Goal: Task Accomplishment & Management: Manage account settings

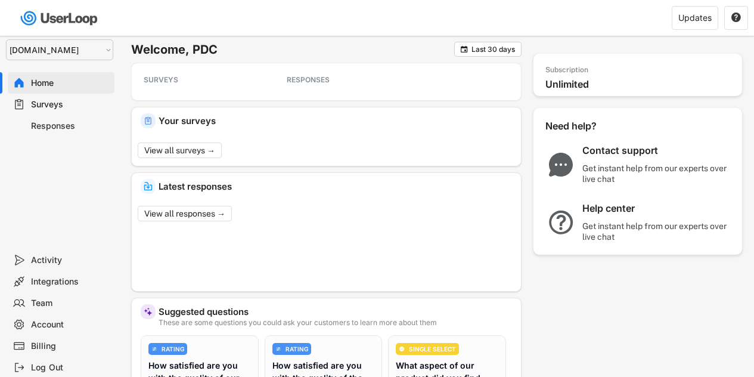
select select ""1348695171700984260__LOOKUP__1757426725278x418233487668167500""
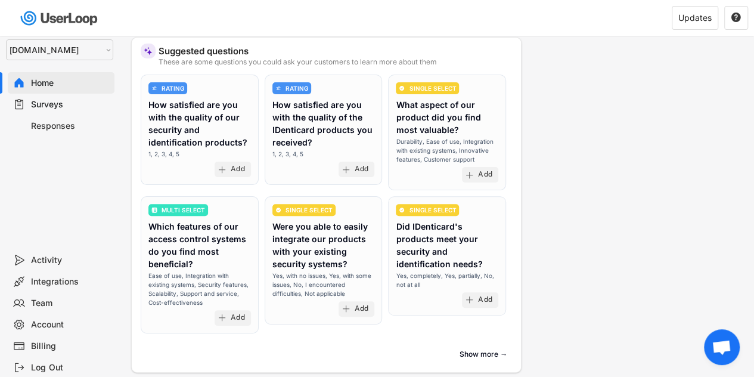
scroll to position [387, 0]
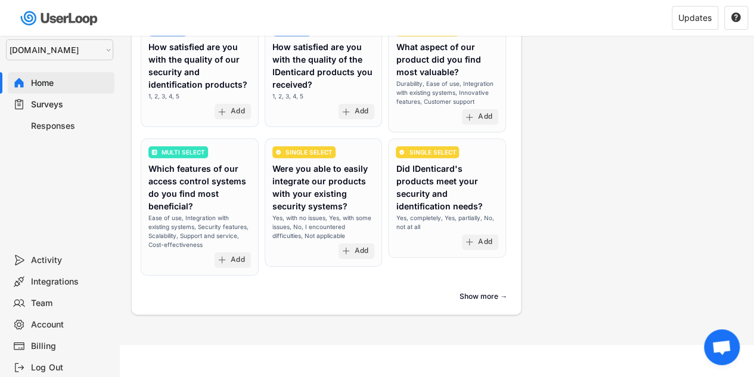
click at [38, 362] on div "Log Out" at bounding box center [70, 367] width 79 height 11
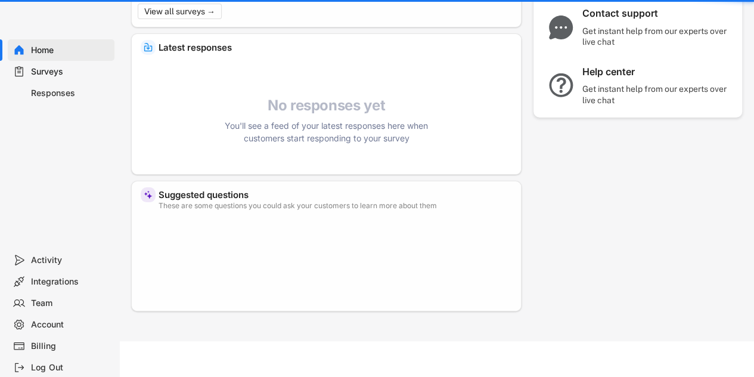
scroll to position [61, 0]
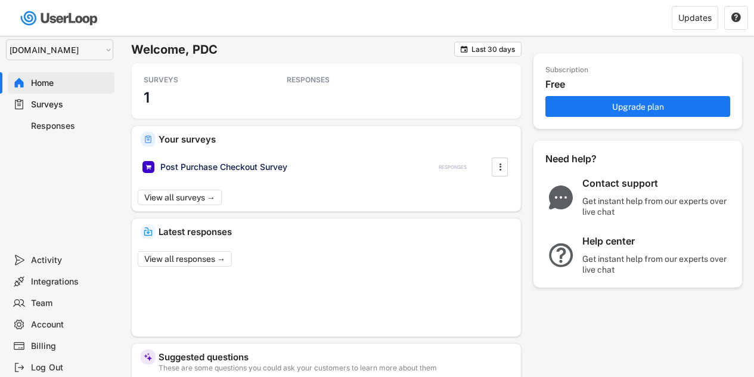
select select ""1348695171700984260__LOOKUP__1757426725278x418233487668167500""
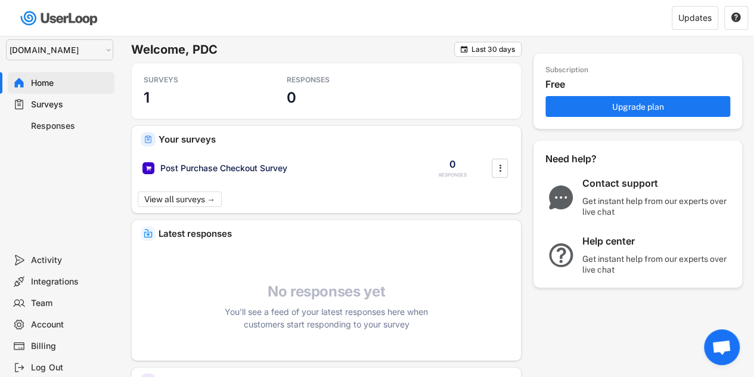
click at [94, 45] on select "Selet a store... [DOMAIN_NAME] wristbands-test" at bounding box center [59, 49] width 107 height 21
click at [51, 210] on div "Selet a store... [DOMAIN_NAME] wristbands-test Home Surveys Responses" at bounding box center [59, 138] width 119 height 222
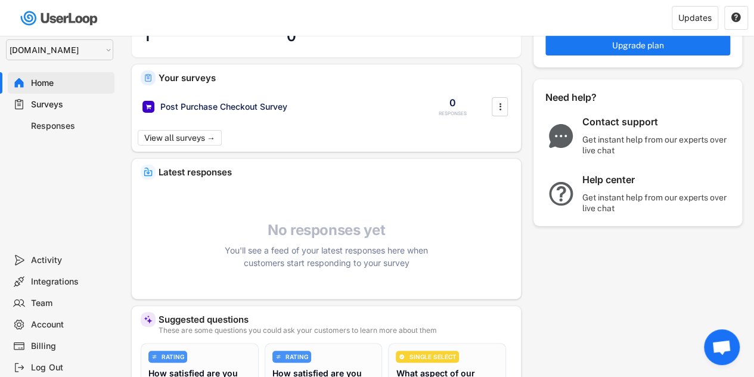
scroll to position [62, 0]
click at [55, 304] on div "Team" at bounding box center [70, 302] width 79 height 11
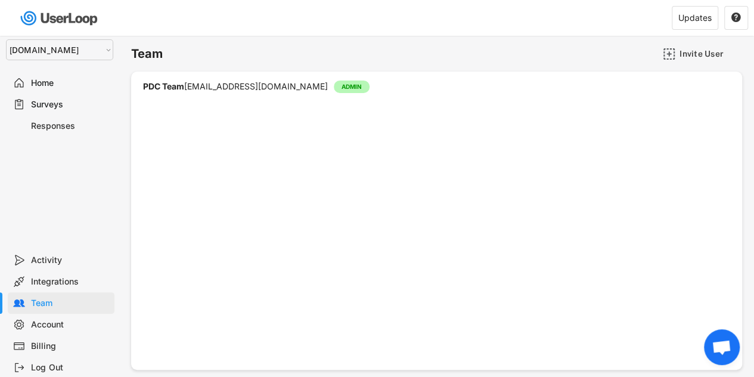
click at [54, 328] on div "Account" at bounding box center [70, 324] width 79 height 11
select select ""en""
select select ""1_week""
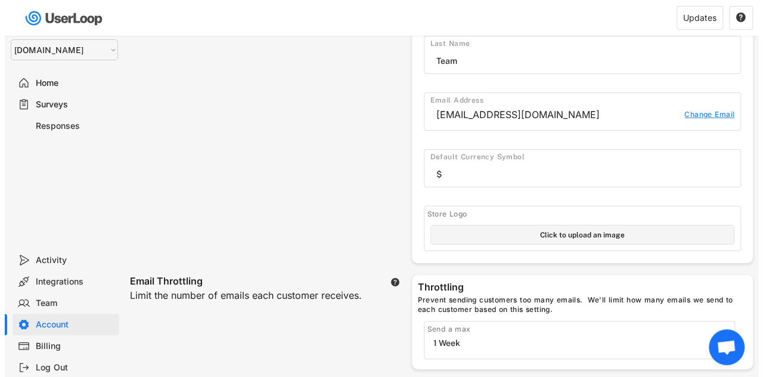
scroll to position [77, 0]
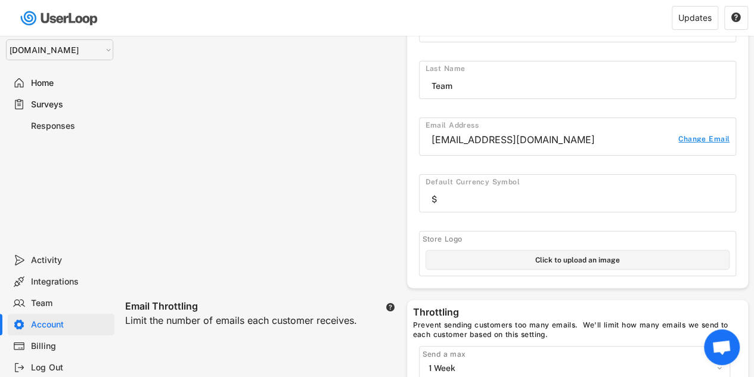
click at [706, 136] on div "Change Email" at bounding box center [703, 141] width 51 height 13
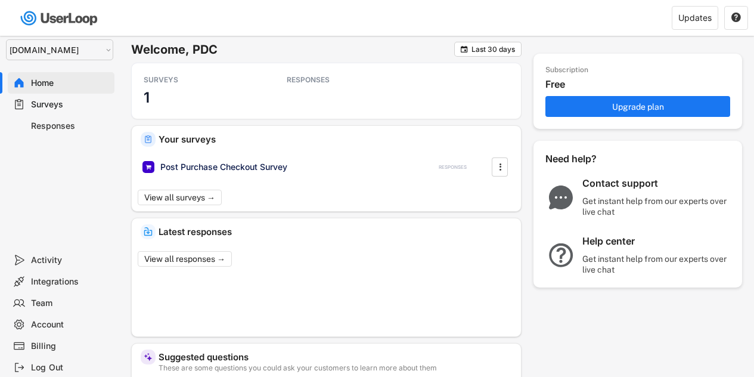
select select ""1348695171700984260__LOOKUP__1757426725278x418233487668167500""
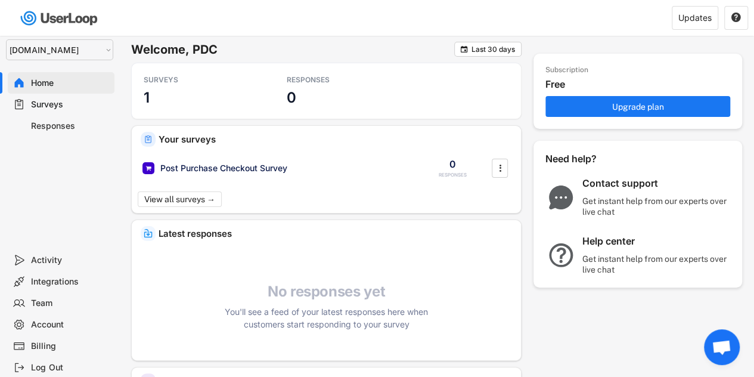
click at [70, 103] on div "Surveys" at bounding box center [70, 104] width 79 height 11
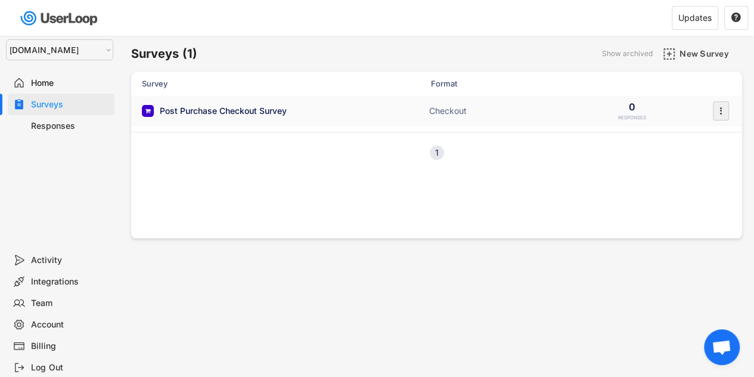
click at [725, 113] on icon "" at bounding box center [721, 111] width 12 height 18
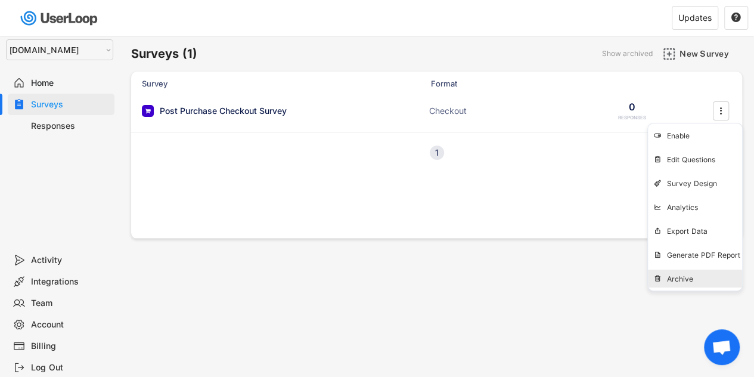
click at [700, 285] on div "Archive" at bounding box center [695, 278] width 94 height 18
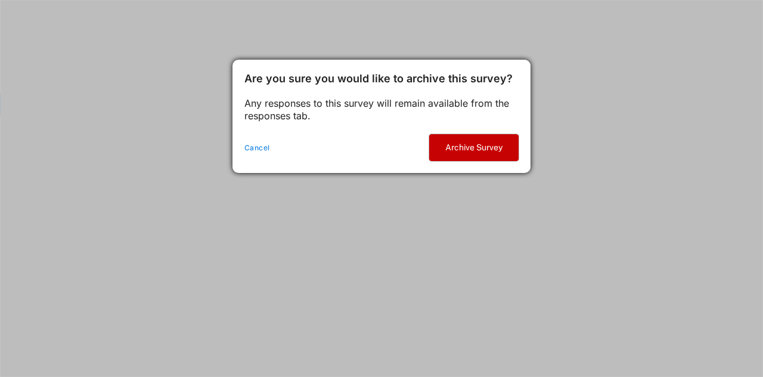
click at [451, 145] on button "Archive Survey" at bounding box center [473, 147] width 89 height 27
